Goal: Navigation & Orientation: Find specific page/section

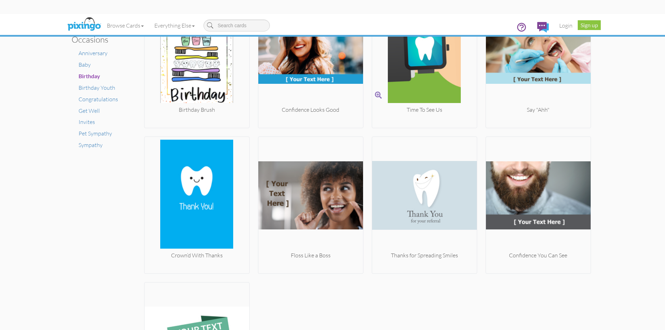
scroll to position [470, 0]
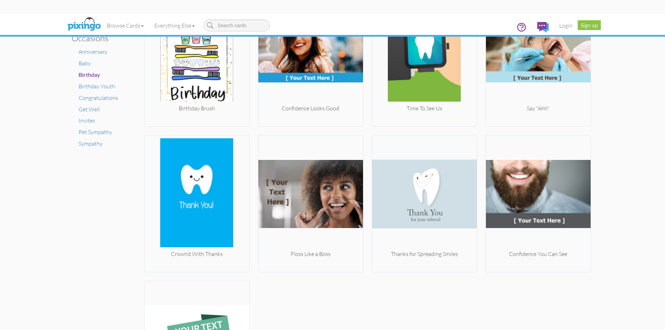
click at [631, 156] on div "× Card home Create Your Own My Projects Business Accounting Automotive Chiropra…" at bounding box center [332, 190] width 665 height 307
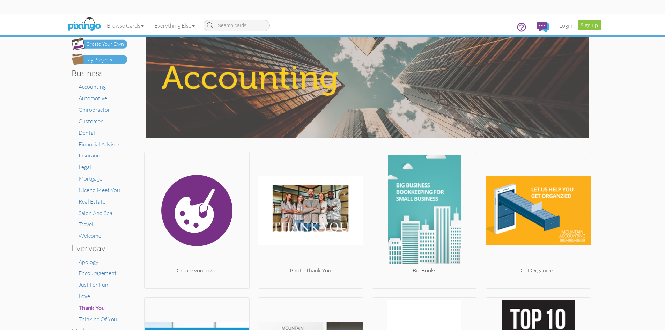
scroll to position [16, 0]
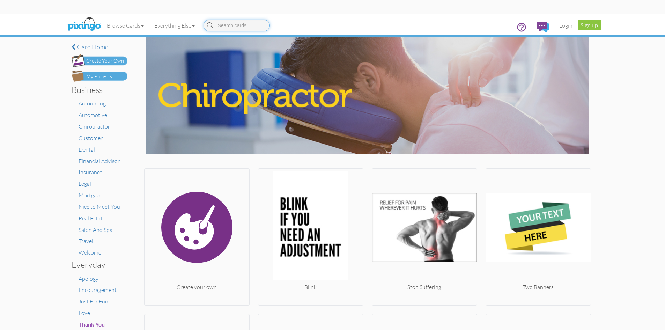
scroll to position [123, 0]
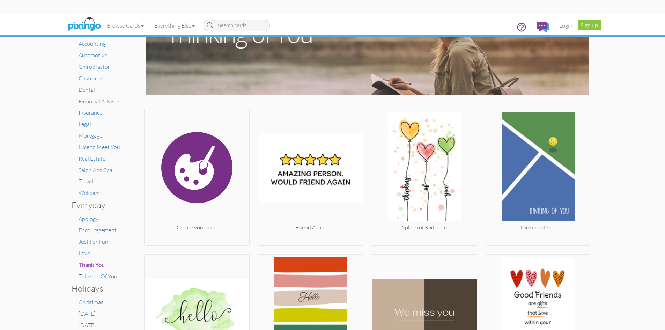
scroll to position [60, 0]
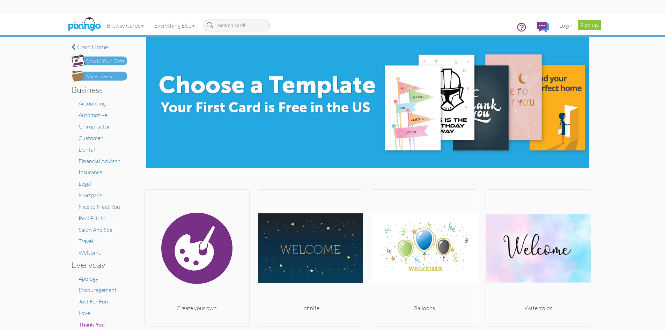
scroll to position [126, 0]
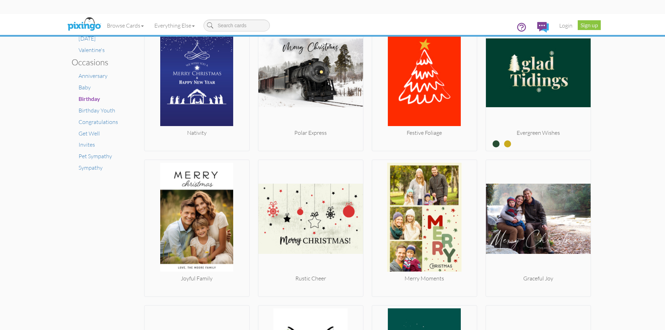
scroll to position [446, 0]
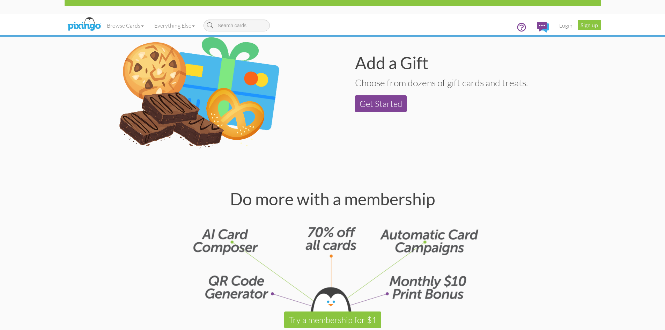
scroll to position [770, 0]
